Goal: Find specific page/section: Find specific page/section

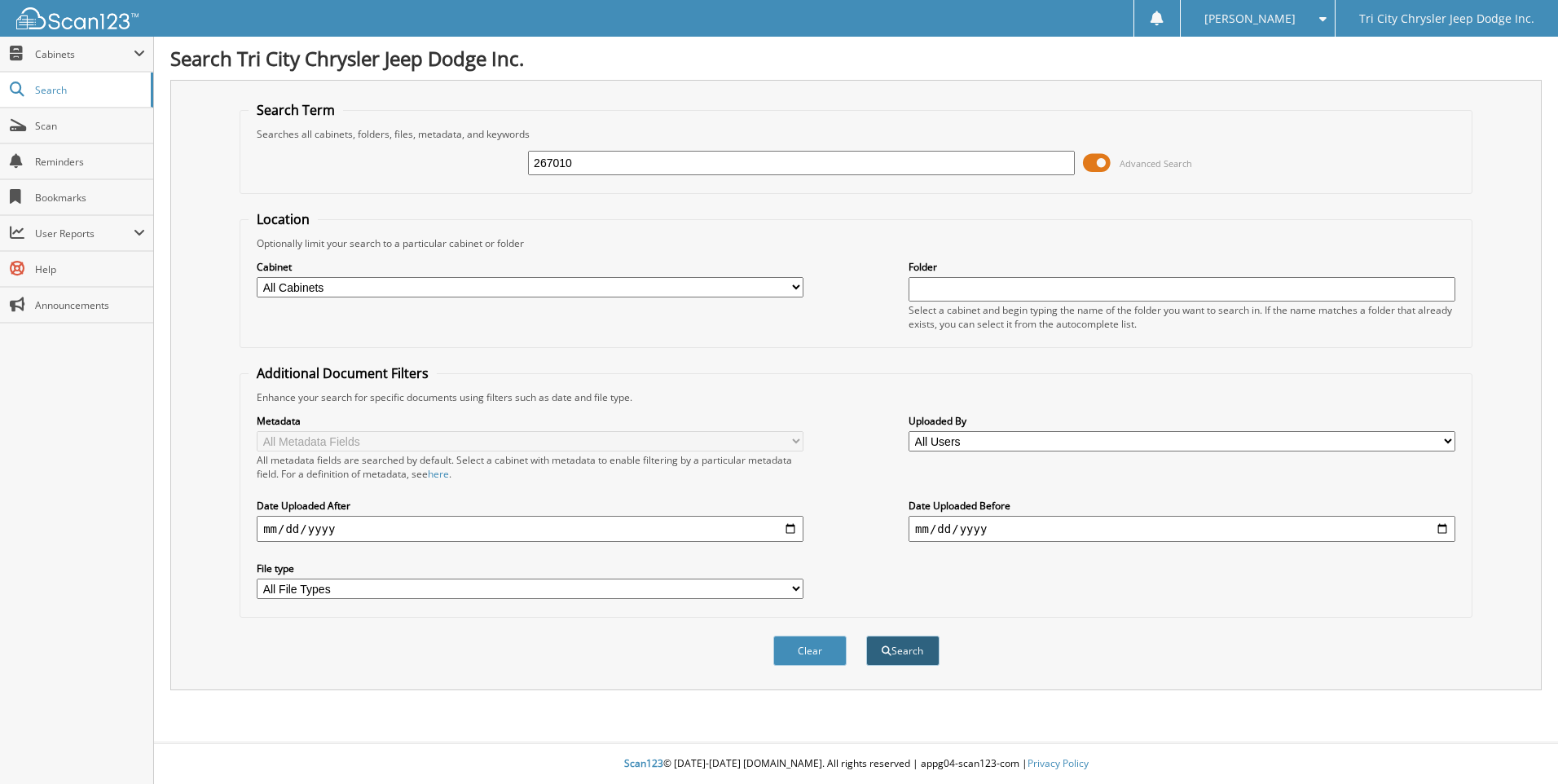
type input "267010"
click at [901, 653] on button "Search" at bounding box center [903, 650] width 74 height 30
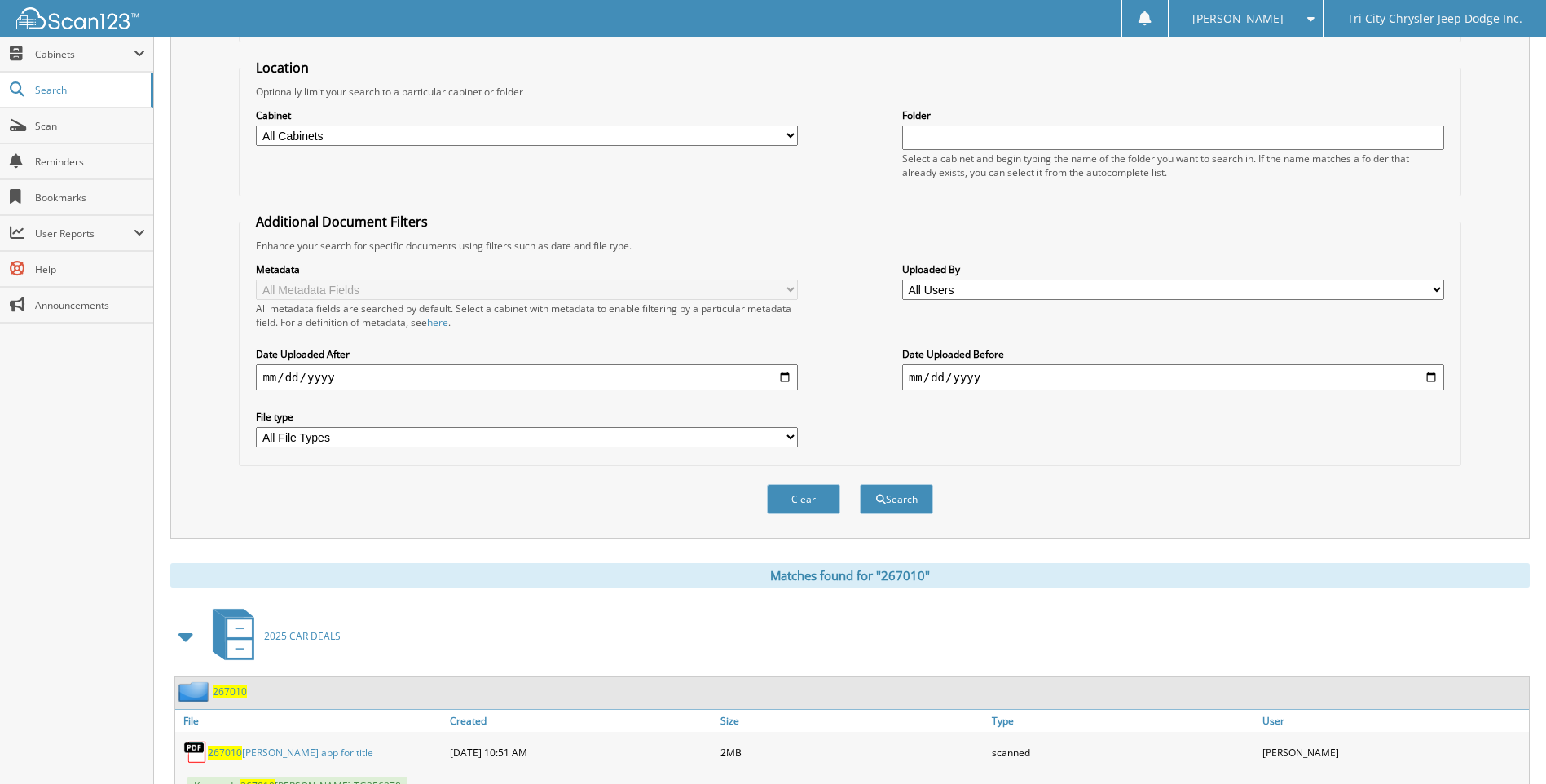
scroll to position [217, 0]
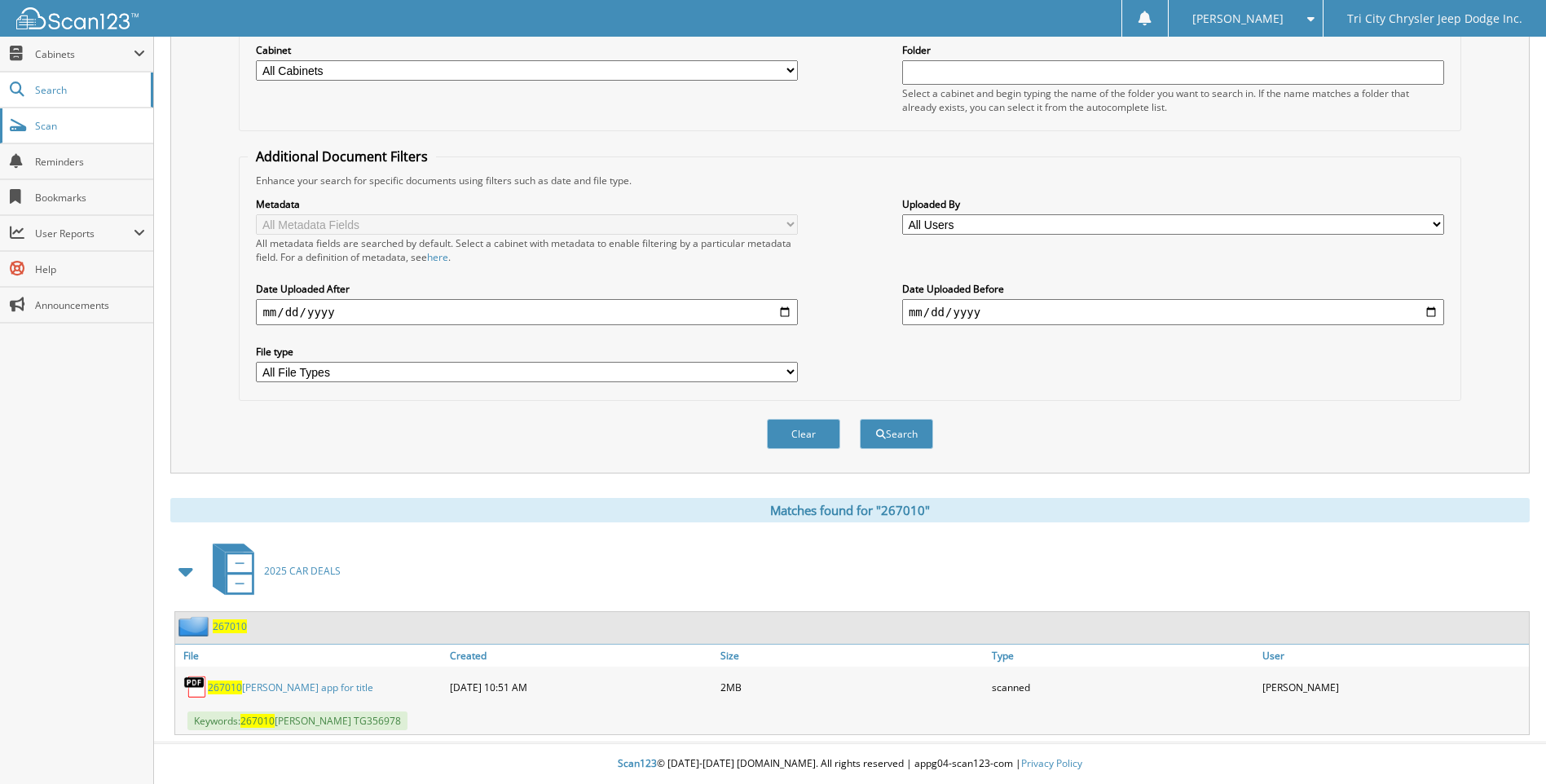
click at [34, 116] on link "Scan" at bounding box center [77, 125] width 153 height 35
